Goal: Task Accomplishment & Management: Use online tool/utility

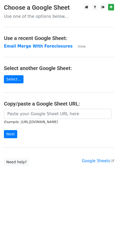
click at [32, 47] on strong "Email Merge With Foreclosures" at bounding box center [38, 46] width 69 height 5
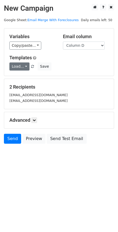
drag, startPoint x: 31, startPoint y: 64, endPoint x: 26, endPoint y: 66, distance: 5.1
click at [31, 64] on small at bounding box center [33, 66] width 4 height 4
click at [25, 66] on link "Load..." at bounding box center [19, 66] width 20 height 8
click at [23, 79] on link "Email2-Foreclosures" at bounding box center [37, 78] width 55 height 8
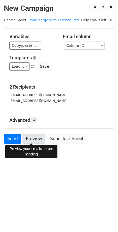
click at [32, 135] on link "Preview" at bounding box center [33, 139] width 23 height 10
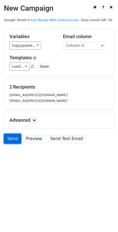
click at [8, 140] on link "Send" at bounding box center [12, 139] width 17 height 10
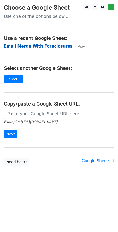
click at [44, 44] on strong "Email Merge With Foreclosures" at bounding box center [38, 46] width 69 height 5
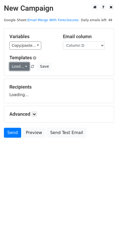
click at [22, 68] on link "Load..." at bounding box center [19, 66] width 20 height 8
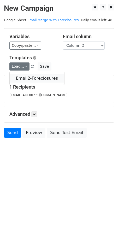
click at [27, 77] on link "Email2-Foreclosures" at bounding box center [37, 78] width 55 height 8
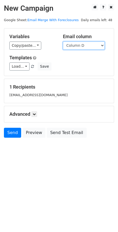
click at [102, 46] on select "Column A Column B Column C Column D Column E" at bounding box center [84, 45] width 42 height 8
select select "Column E"
click at [63, 41] on select "Column A Column B Column C Column D Column E" at bounding box center [84, 45] width 42 height 8
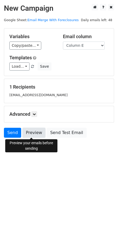
click at [35, 132] on link "Preview" at bounding box center [33, 133] width 23 height 10
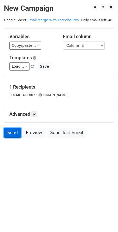
click at [16, 134] on link "Send" at bounding box center [12, 133] width 17 height 10
